Goal: Obtain resource: Download file/media

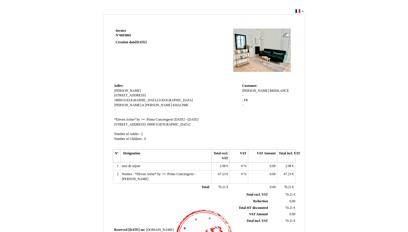
click at [160, 48] on p at bounding box center [150, 49] width 69 height 5
click at [155, 59] on td "Invoice Invoice N° 6693865 6693865 Creation date [DATE]" at bounding box center [149, 54] width 73 height 55
click at [95, 33] on div "Invoice Invoice N° 6693865 6693865 Creation date [DATE] Seller: Seller: KHACIME…" at bounding box center [204, 176] width 337 height 326
drag, startPoint x: 95, startPoint y: 33, endPoint x: 169, endPoint y: 53, distance: 77.2
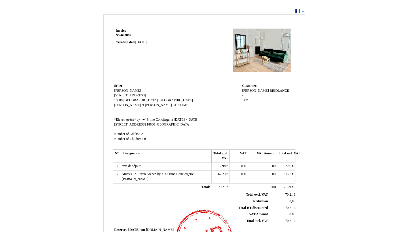
click at [169, 53] on td "Invoice Invoice N° 6693865 6693865 Creation date [DATE]" at bounding box center [149, 54] width 73 height 55
click at [303, 12] on div "Invoice Invoice N° 6693865 6693865 Creation date [DATE] Seller: Seller: KHACIME…" at bounding box center [204, 173] width 408 height 332
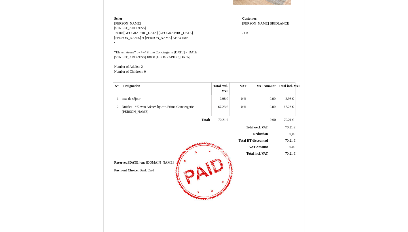
scroll to position [107, 0]
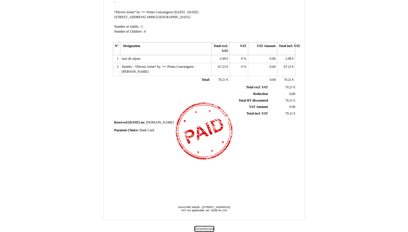
click at [206, 227] on button "Download" at bounding box center [205, 229] width 20 height 6
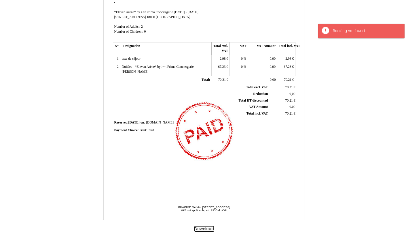
click at [204, 227] on button "Download" at bounding box center [205, 229] width 20 height 6
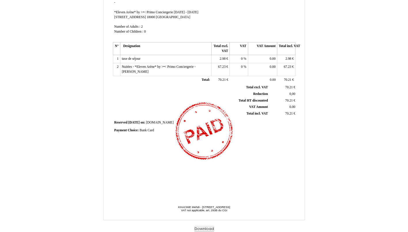
click at [348, 34] on div "Invoice Invoice N° 6693865 6693865 Creation date [DATE] Seller: Seller: KHACIME…" at bounding box center [204, 69] width 337 height 326
click at [205, 229] on button "Download" at bounding box center [205, 229] width 20 height 6
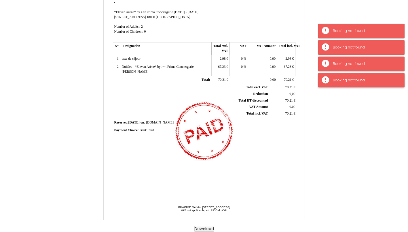
click at [324, 81] on div "Booking not found" at bounding box center [362, 80] width 86 height 15
click at [342, 80] on div "Booking not found" at bounding box center [366, 80] width 66 height 5
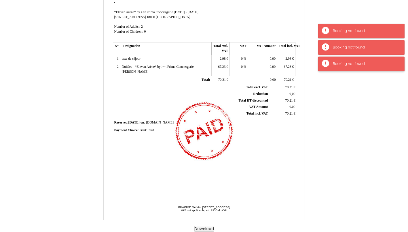
click at [338, 66] on div "Booking not found" at bounding box center [366, 63] width 66 height 5
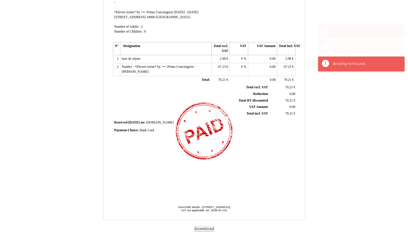
click at [340, 63] on div "Booking not found" at bounding box center [366, 63] width 66 height 5
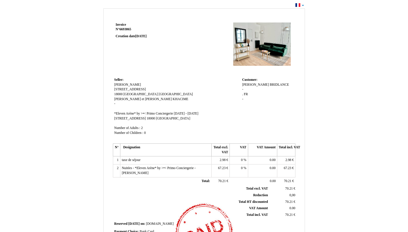
scroll to position [0, 0]
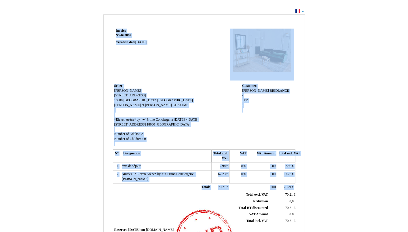
drag, startPoint x: 105, startPoint y: 18, endPoint x: 198, endPoint y: 197, distance: 202.0
click at [198, 197] on div "Invoice Invoice N° 6693865 6693865 Creation date [DATE] Seller: Seller: KHACIME…" at bounding box center [204, 170] width 202 height 313
click at [82, 167] on div "Invoice Invoice N° 6693865 6693865 Creation date [DATE] Seller: Seller: KHACIME…" at bounding box center [204, 176] width 337 height 326
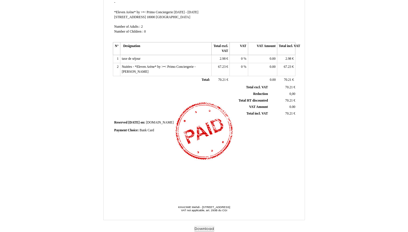
scroll to position [107, 0]
click at [205, 227] on button "Download" at bounding box center [205, 229] width 20 height 6
